Goal: Transaction & Acquisition: Purchase product/service

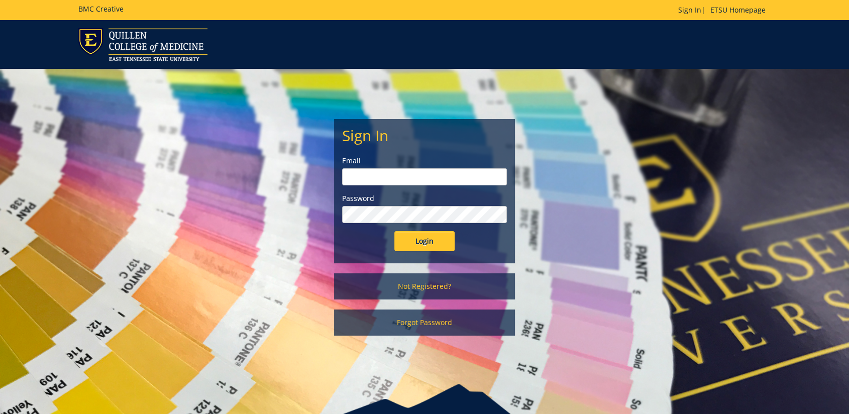
type input "floramoore@etsu.edu"
click at [430, 236] on input "Login" at bounding box center [424, 241] width 60 height 20
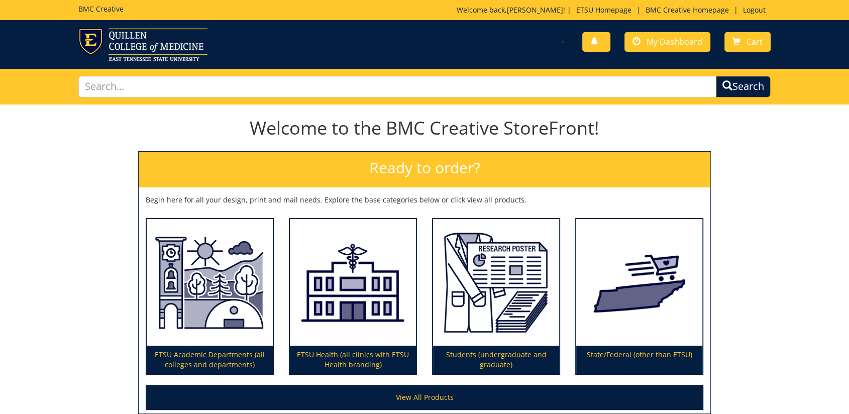
scroll to position [56, 0]
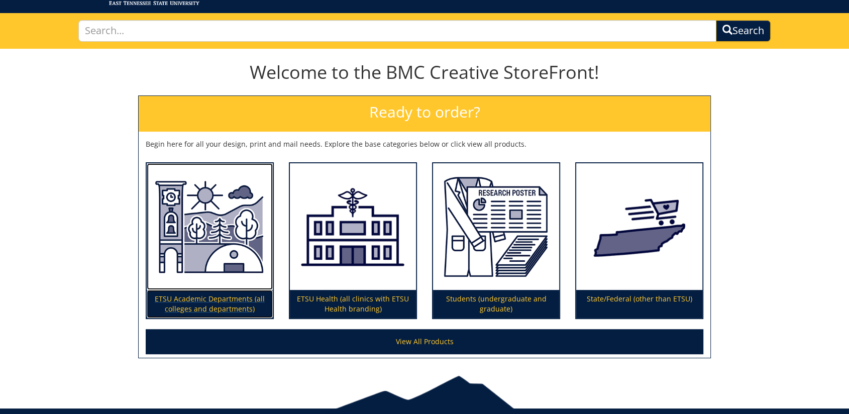
click at [223, 302] on p "ETSU Academic Departments (all colleges and departments)" at bounding box center [210, 304] width 126 height 28
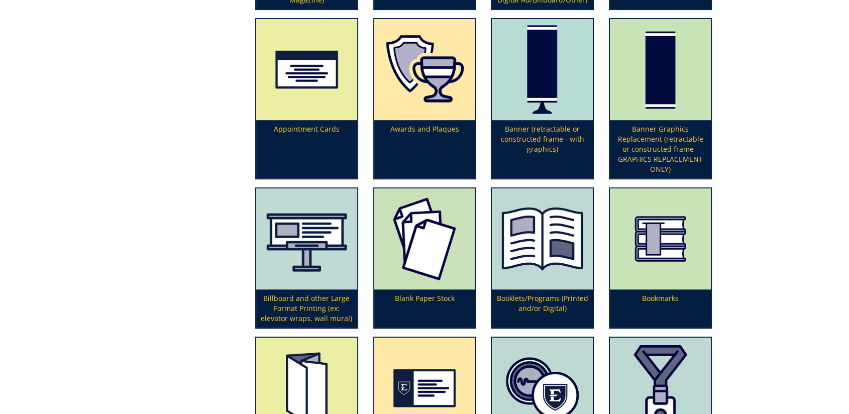
scroll to position [390, 0]
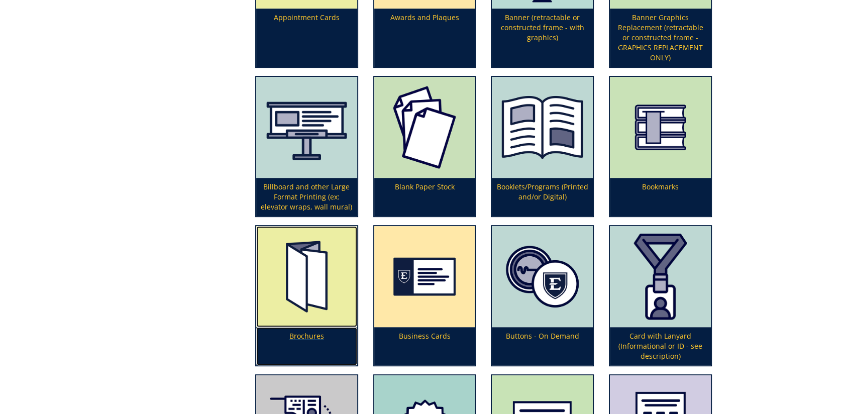
click at [317, 334] on p "Brochures" at bounding box center [306, 346] width 101 height 38
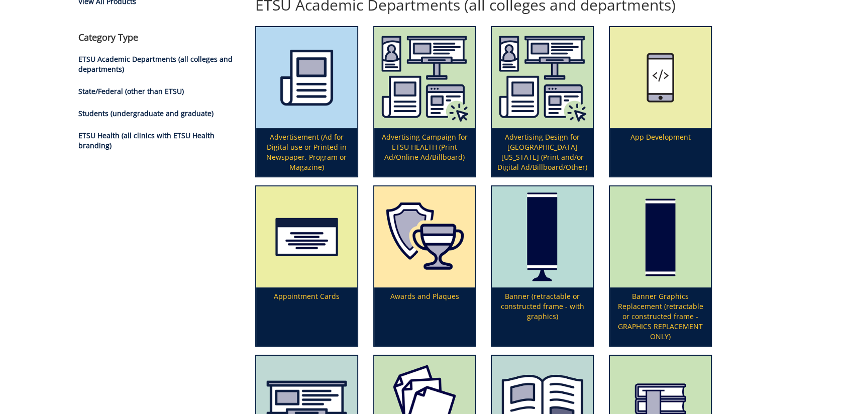
scroll to position [0, 0]
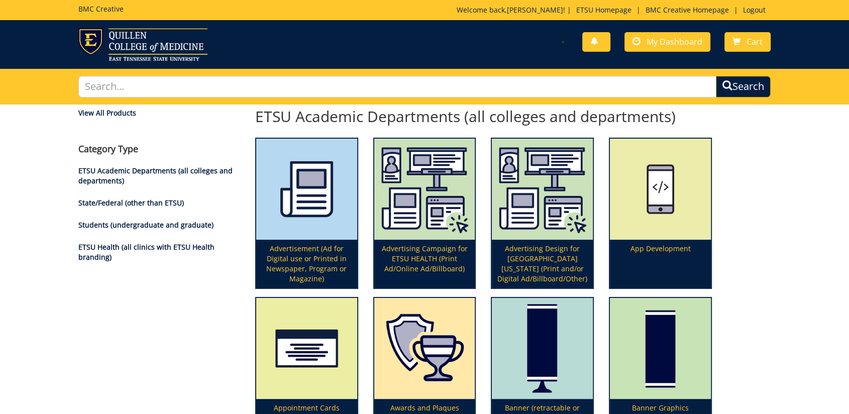
drag, startPoint x: 670, startPoint y: 33, endPoint x: 758, endPoint y: 130, distance: 130.5
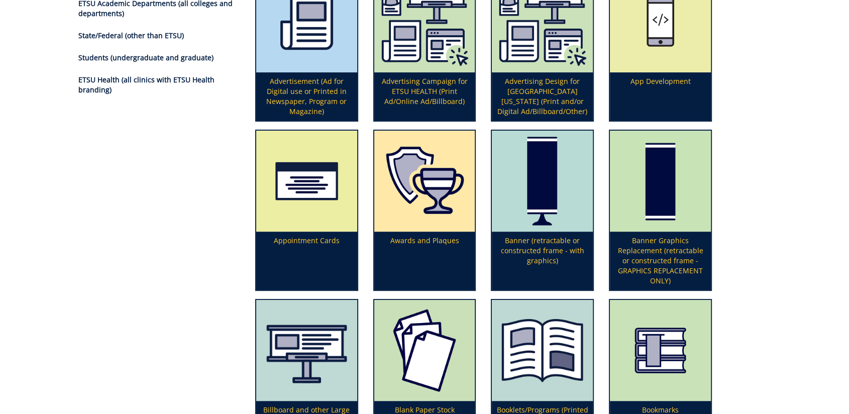
scroll to position [502, 0]
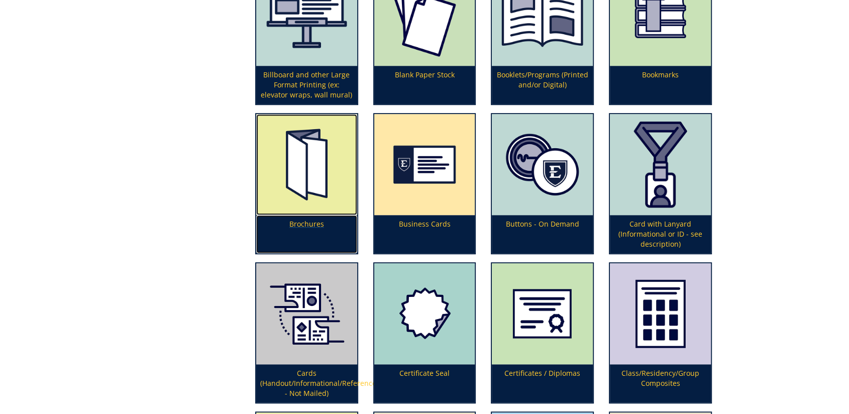
click at [292, 213] on img at bounding box center [306, 164] width 101 height 101
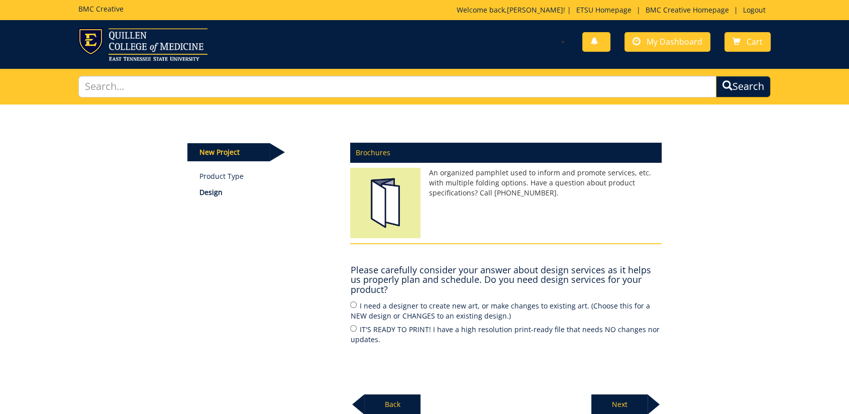
scroll to position [56, 0]
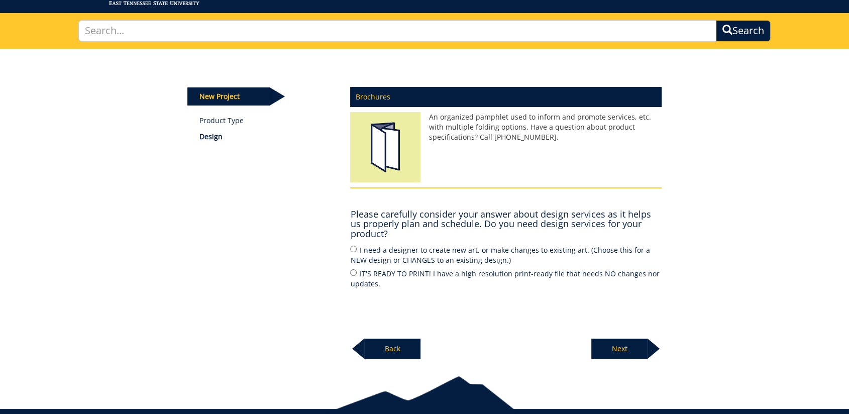
click at [458, 250] on label "I need a designer to create new art, or make changes to existing art. (Choose t…" at bounding box center [506, 254] width 312 height 21
click at [357, 250] on input "I need a designer to create new art, or make changes to existing art. (Choose t…" at bounding box center [353, 249] width 7 height 7
radio input "true"
click at [629, 350] on p "Next" at bounding box center [619, 349] width 56 height 20
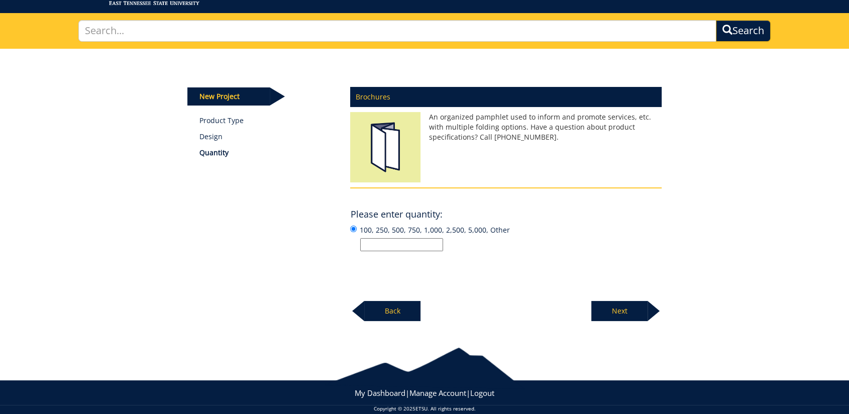
click at [385, 240] on input "100, 250, 500, 750, 1,000, 2,500, 5,000, Other" at bounding box center [401, 244] width 83 height 13
click at [249, 242] on div "New Project Product Type Design Quantity Brochures An organized pamphlet used t…" at bounding box center [425, 185] width 490 height 273
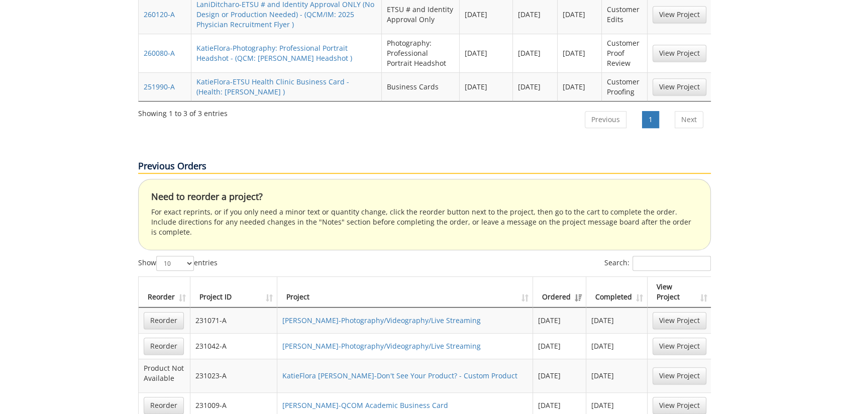
scroll to position [446, 0]
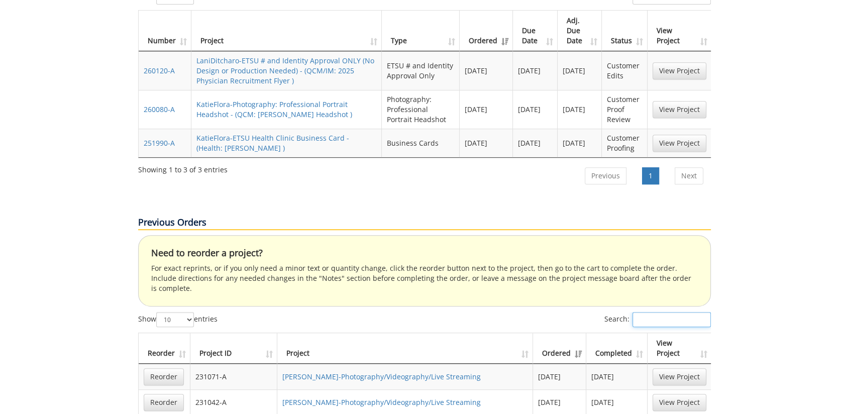
click at [641, 312] on input "Search:" at bounding box center [672, 319] width 78 height 15
type input "brochure"
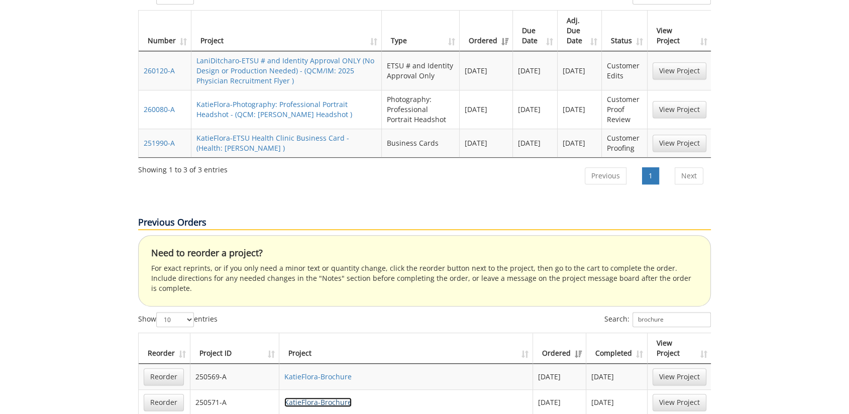
click at [322, 397] on link "KatieFlora-Brochure" at bounding box center [317, 402] width 67 height 10
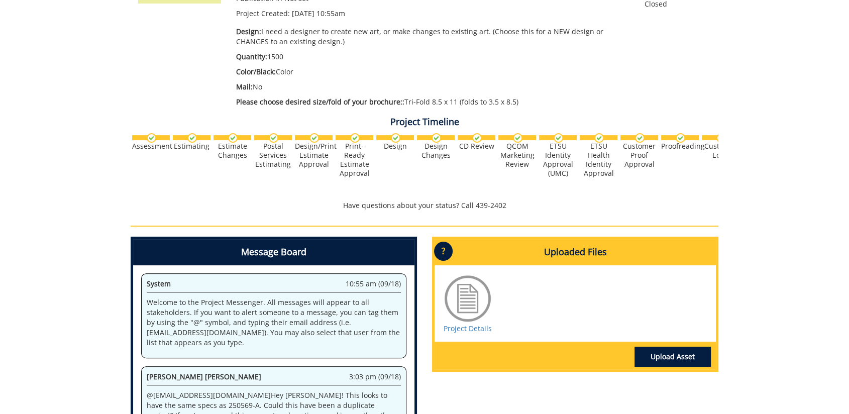
scroll to position [152, 0]
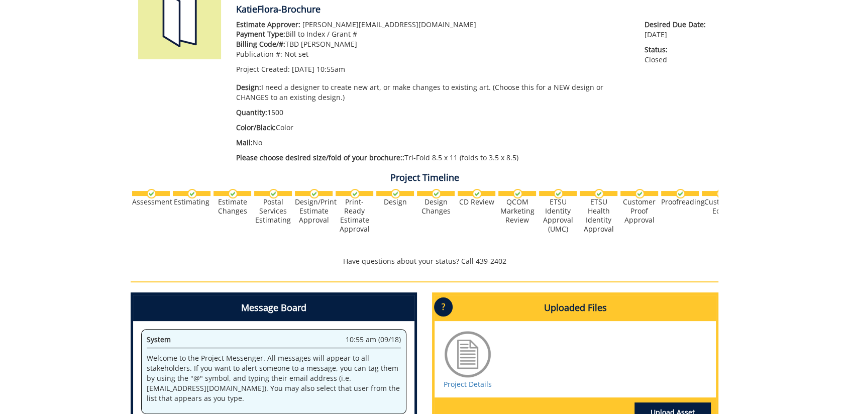
drag, startPoint x: 284, startPoint y: 112, endPoint x: 268, endPoint y: 110, distance: 16.2
click at [268, 110] on p "Quantity: 1500" at bounding box center [432, 113] width 393 height 10
drag, startPoint x: 268, startPoint y: 110, endPoint x: 366, endPoint y: 114, distance: 97.6
click at [366, 114] on p "Quantity: 1500" at bounding box center [432, 113] width 393 height 10
click at [320, 118] on div "Estimate Approver: metcalf@etsu.edu Payment Type: Bill to Index / Grant # Billi…" at bounding box center [433, 94] width 408 height 148
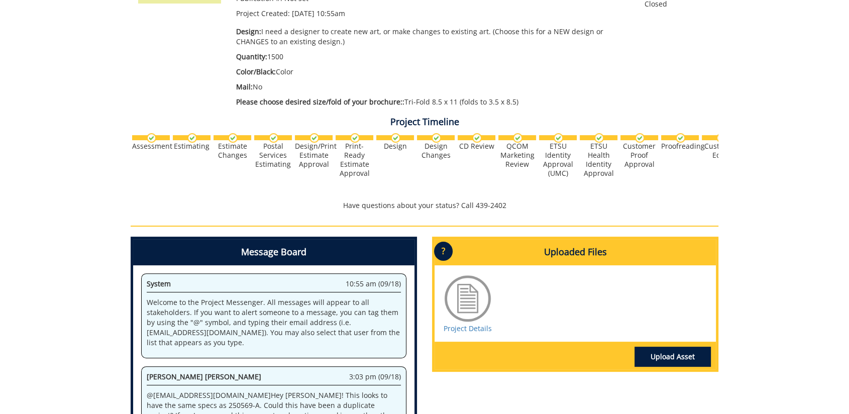
scroll to position [40, 0]
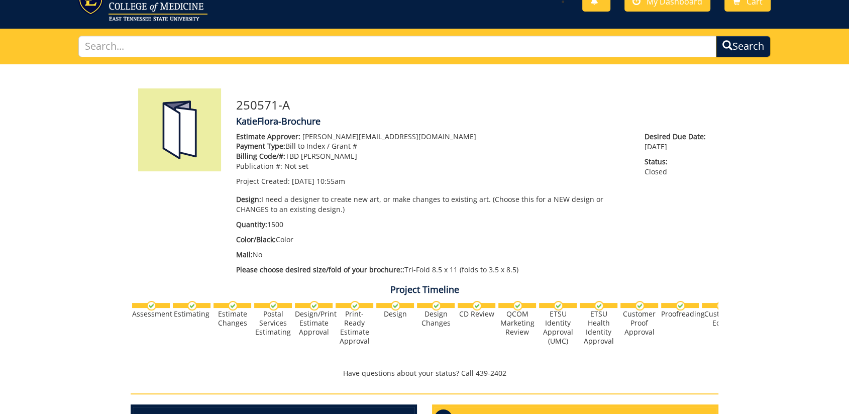
drag, startPoint x: 261, startPoint y: 256, endPoint x: 254, endPoint y: 252, distance: 7.9
click at [254, 252] on p "Mail: No" at bounding box center [432, 255] width 393 height 10
drag, startPoint x: 254, startPoint y: 252, endPoint x: 270, endPoint y: 254, distance: 16.2
click at [270, 254] on p "Mail: No" at bounding box center [432, 255] width 393 height 10
click at [297, 257] on p "Mail: No" at bounding box center [432, 255] width 393 height 10
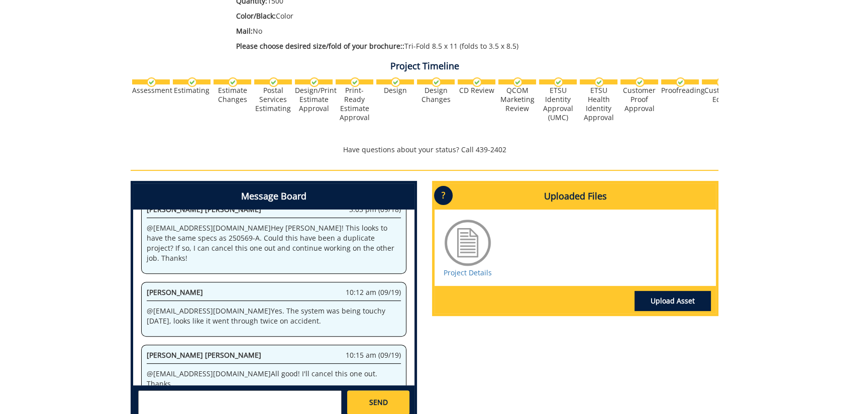
scroll to position [113, 0]
click at [474, 270] on link "Project Details" at bounding box center [468, 273] width 48 height 10
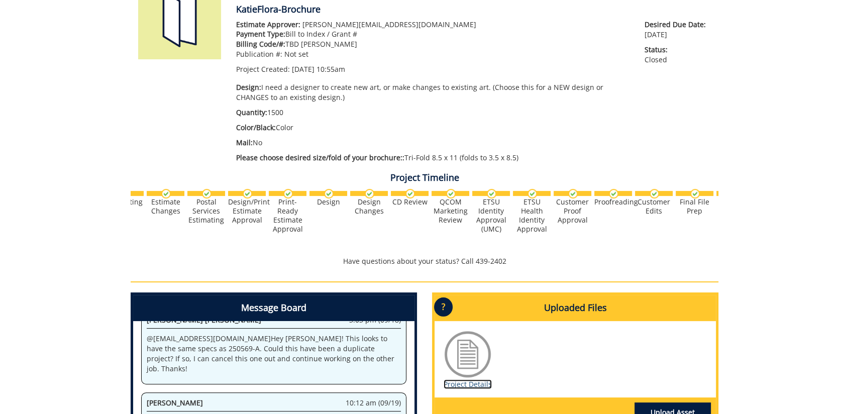
scroll to position [0, 0]
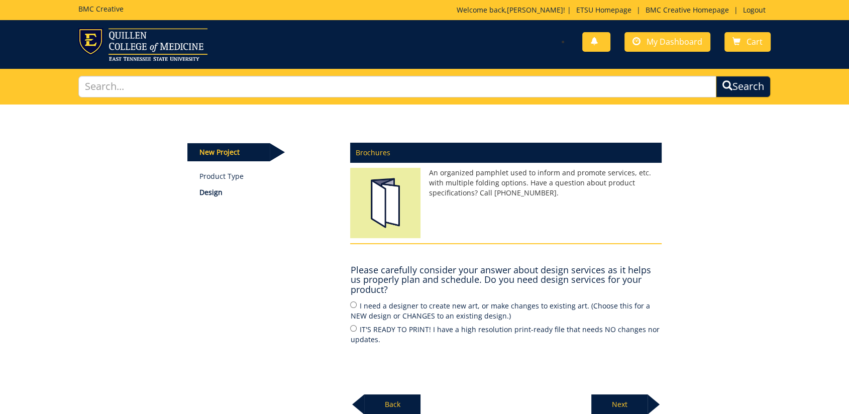
click at [372, 306] on label "I need a designer to create new art, or make changes to existing art. (Choose t…" at bounding box center [506, 310] width 312 height 21
click at [357, 306] on input "I need a designer to create new art, or make changes to existing art. (Choose t…" at bounding box center [353, 304] width 7 height 7
radio input "true"
click at [631, 406] on p "Next" at bounding box center [619, 404] width 56 height 20
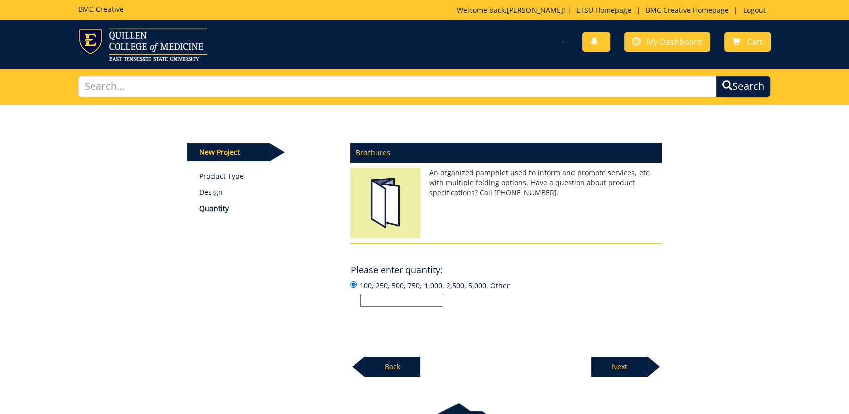
click at [421, 302] on input "100, 250, 500, 750, 1,000, 2,500, 5,000, Other" at bounding box center [401, 300] width 83 height 13
type input "1500"
click at [632, 360] on p "Next" at bounding box center [619, 367] width 56 height 20
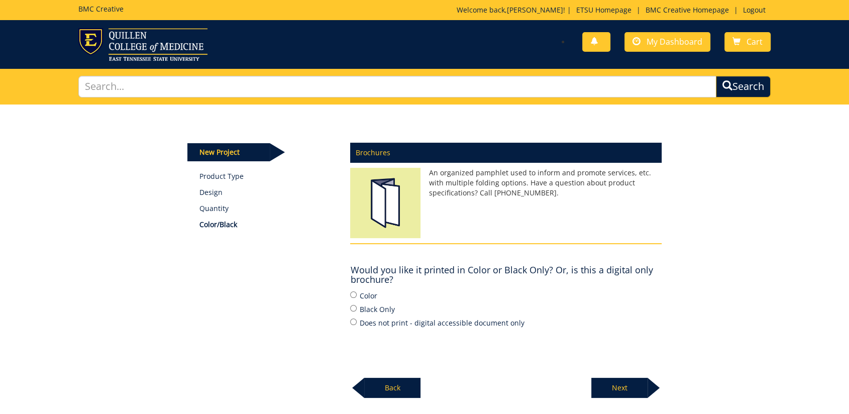
click at [361, 296] on label "Color" at bounding box center [506, 295] width 312 height 11
click at [357, 296] on input "Color" at bounding box center [353, 294] width 7 height 7
radio input "true"
click at [618, 388] on p "Next" at bounding box center [619, 388] width 56 height 20
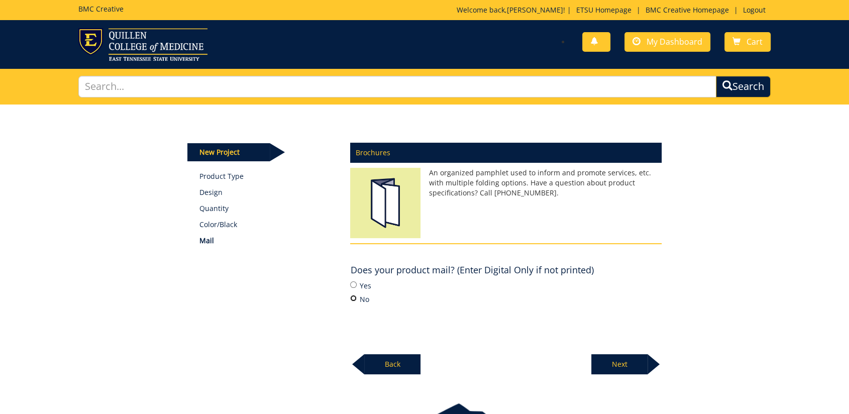
click at [352, 296] on input "No" at bounding box center [353, 298] width 7 height 7
radio input "true"
click at [627, 359] on p "Next" at bounding box center [619, 364] width 56 height 20
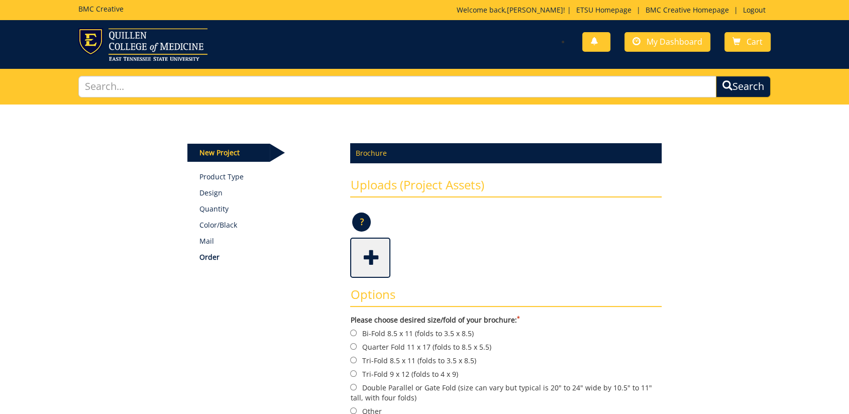
scroll to position [112, 0]
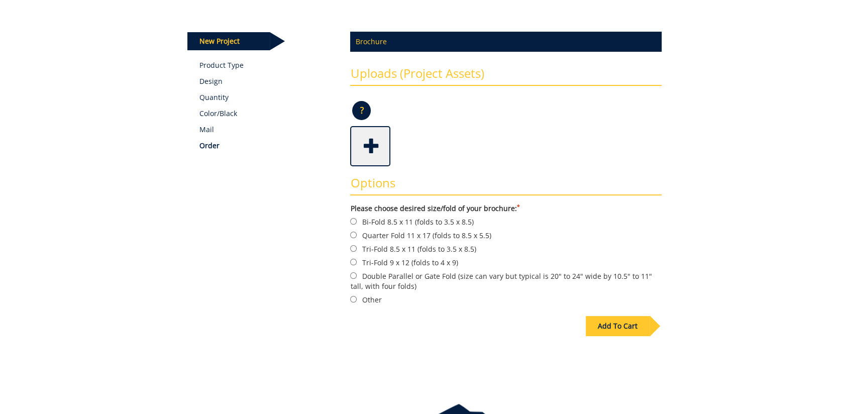
click at [395, 250] on label "Tri-Fold 8.5 x 11 (folds to 3.5 x 8.5)" at bounding box center [506, 248] width 312 height 11
click at [357, 250] on input "Tri-Fold 8.5 x 11 (folds to 3.5 x 8.5)" at bounding box center [353, 248] width 7 height 7
radio input "true"
click at [614, 323] on div "Add To Cart" at bounding box center [618, 326] width 64 height 20
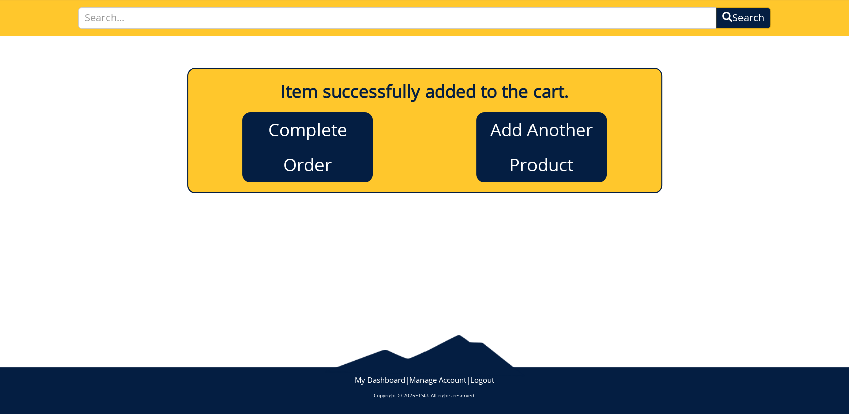
scroll to position [0, 0]
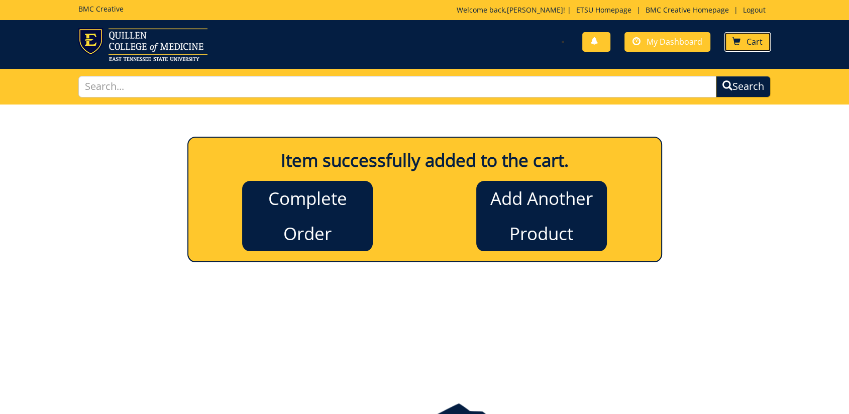
click at [753, 39] on span "Cart" at bounding box center [755, 41] width 16 height 11
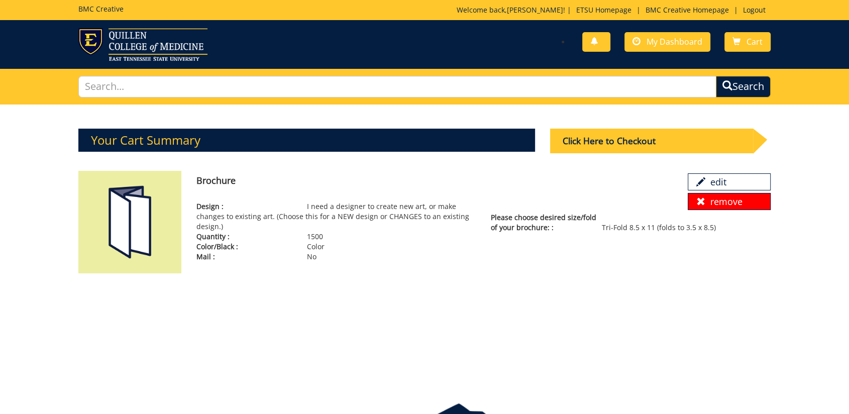
click at [728, 201] on link "remove" at bounding box center [729, 201] width 83 height 17
